Goal: Use online tool/utility: Utilize a website feature to perform a specific function

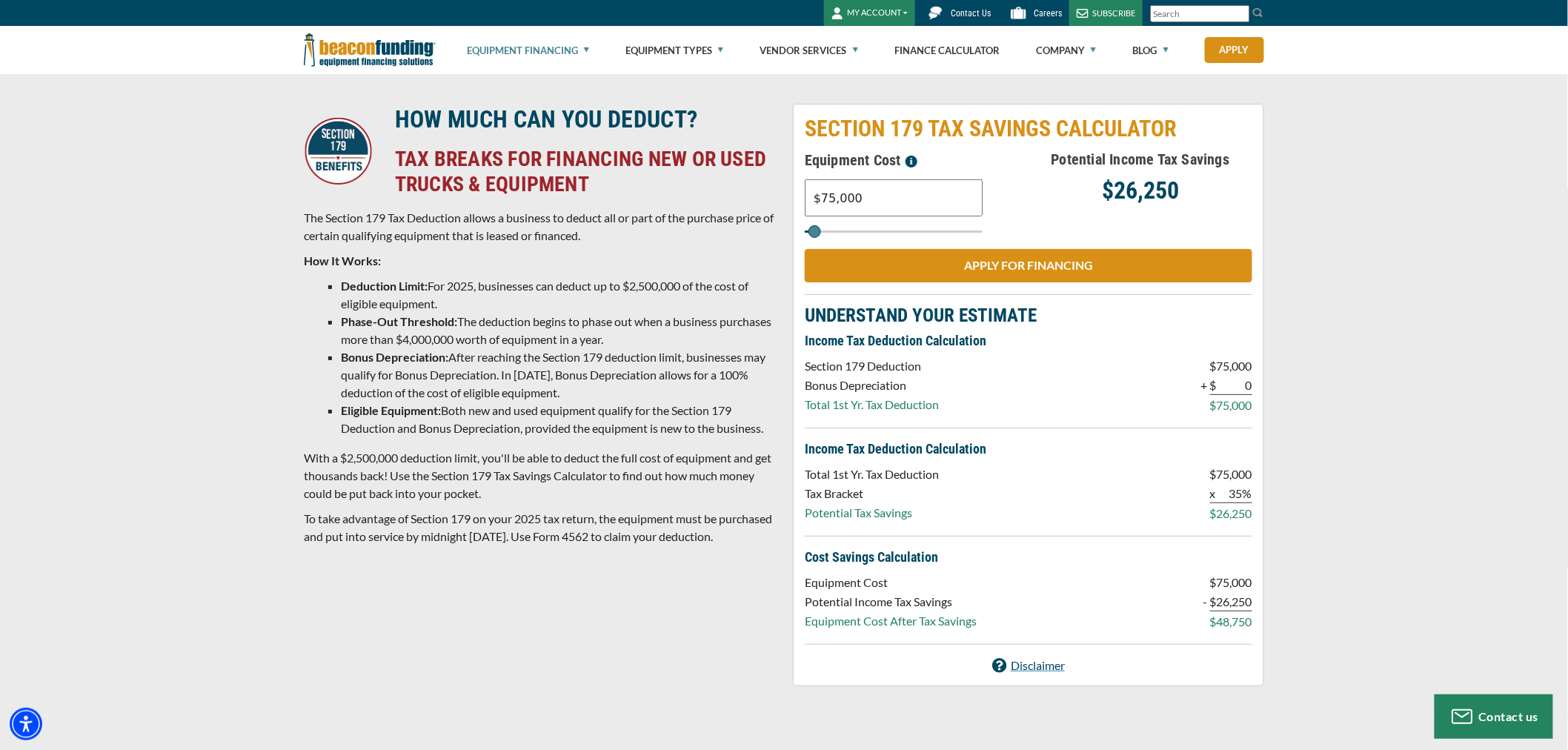
drag, startPoint x: 863, startPoint y: 196, endPoint x: 791, endPoint y: 195, distance: 72.0
click at [786, 195] on div "SECTION 179 TAX SAVINGS CALCULATOR Equipment Cost $75,000 Potential Income Tax …" at bounding box center [1028, 395] width 489 height 582
type input "$12,369"
type input "12000"
type input "$123,694"
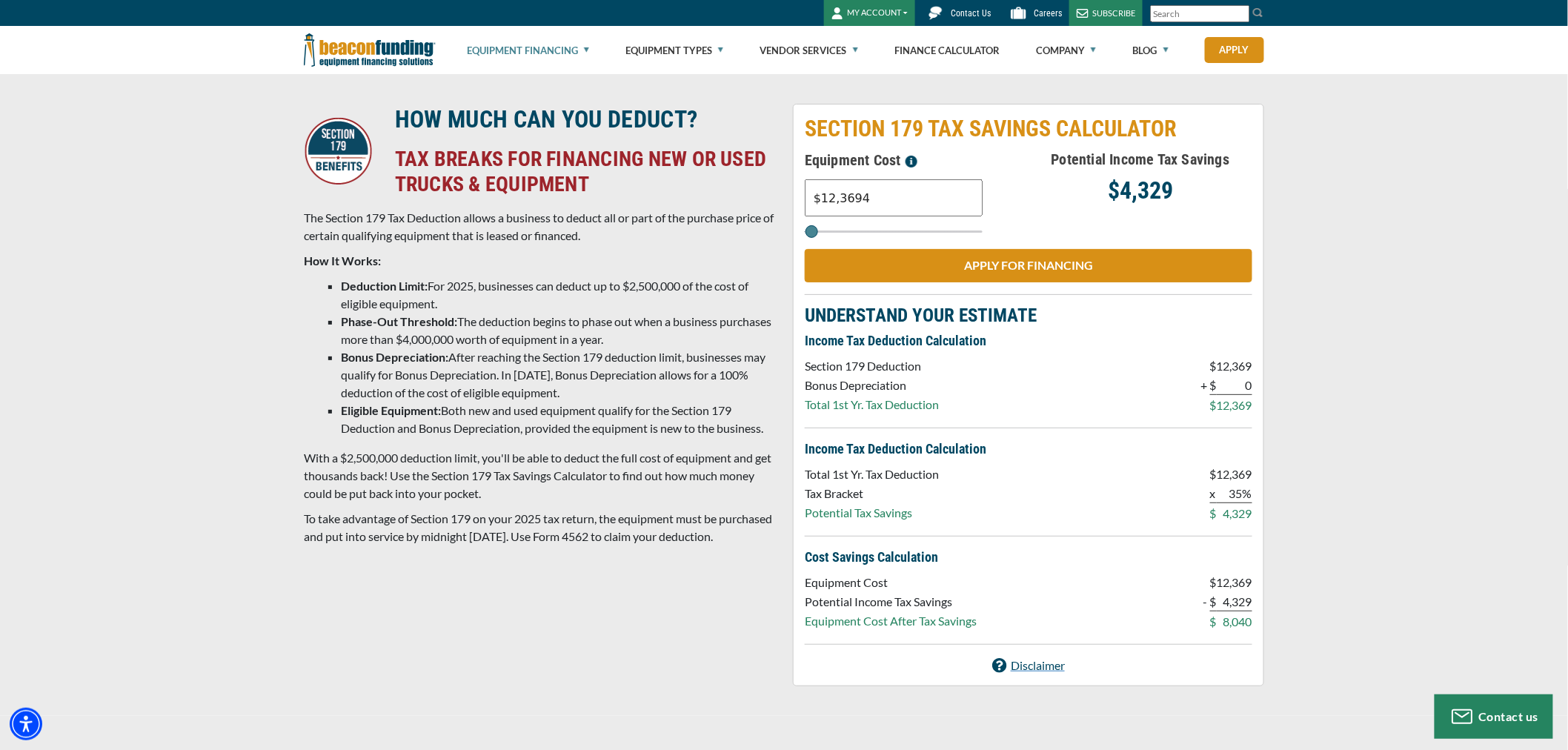
type input "124000"
type input "$1,236,944"
type input "1237000"
type input "$1,236,944"
click at [1436, 414] on div "HOW MUCH CAN YOU DEDUCT? TAX BREAKS FOR FINANCING NEW OR USED TRUCKS & EQUIPMEN…" at bounding box center [784, 394] width 1568 height 641
